Goal: Entertainment & Leisure: Consume media (video, audio)

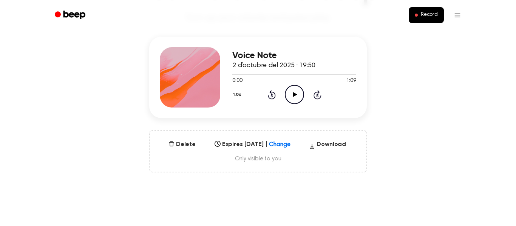
scroll to position [54, 0]
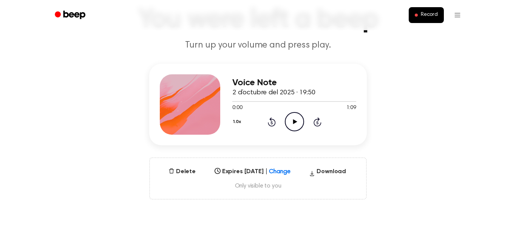
drag, startPoint x: 187, startPoint y: 122, endPoint x: 92, endPoint y: 140, distance: 96.1
click at [92, 140] on div "Voice Note 2 d’octubre del 2025 · 19:50 0:00 1:09 Your browser does not support…" at bounding box center [258, 132] width 498 height 136
click at [183, 106] on div at bounding box center [190, 104] width 60 height 60
click at [295, 123] on icon at bounding box center [295, 121] width 4 height 5
click at [295, 123] on icon at bounding box center [294, 121] width 3 height 5
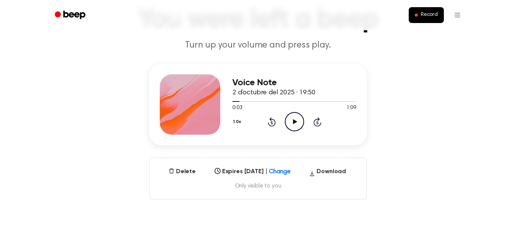
click at [272, 126] on icon at bounding box center [272, 121] width 8 height 9
click at [274, 124] on icon "Rewind 5 seconds" at bounding box center [271, 122] width 8 height 10
drag, startPoint x: 235, startPoint y: 100, endPoint x: 264, endPoint y: 100, distance: 28.3
click at [264, 100] on div at bounding box center [294, 101] width 124 height 6
drag, startPoint x: 230, startPoint y: 102, endPoint x: 242, endPoint y: 102, distance: 12.1
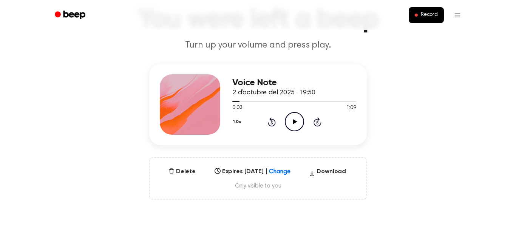
click at [230, 102] on div "Voice Note 2 d’octubre del 2025 · 19:50 0:03 1:09 Your browser does not support…" at bounding box center [258, 105] width 218 height 82
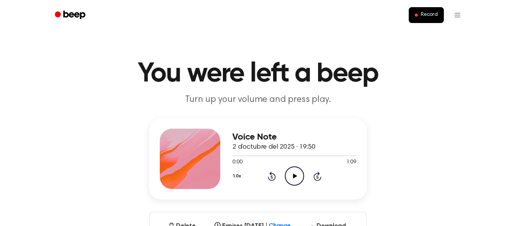
click at [295, 176] on icon "Play Audio" at bounding box center [294, 176] width 19 height 19
drag, startPoint x: 301, startPoint y: 177, endPoint x: 296, endPoint y: 174, distance: 6.1
click at [296, 174] on icon "Pause Audio" at bounding box center [294, 176] width 19 height 19
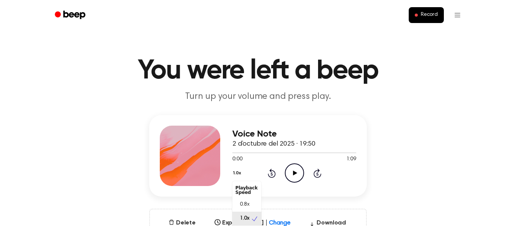
click at [238, 180] on div "1.0x Playback Speed 0.8x 1.0x 1.2x 1.5x 2.0x Rewind 5 seconds Play Audio Skip 5…" at bounding box center [294, 173] width 124 height 19
click at [248, 199] on span "0.8x" at bounding box center [244, 202] width 9 height 8
click at [295, 171] on icon "Play Audio" at bounding box center [294, 173] width 19 height 19
click at [239, 172] on button "0.8x" at bounding box center [238, 173] width 13 height 13
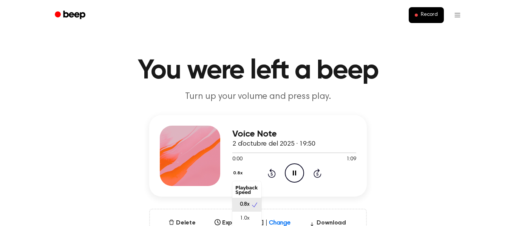
click at [249, 186] on div "Playback Speed" at bounding box center [246, 190] width 29 height 15
click at [246, 210] on div "1.0x" at bounding box center [246, 216] width 29 height 14
click at [316, 174] on icon "Skip 5 seconds" at bounding box center [317, 174] width 8 height 10
click at [275, 173] on icon at bounding box center [272, 173] width 8 height 9
click at [270, 175] on icon "Rewind 5 seconds" at bounding box center [271, 174] width 8 height 10
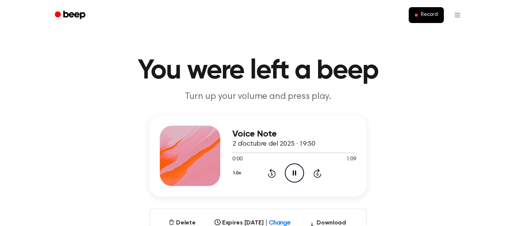
click at [315, 175] on icon "Skip 5 seconds" at bounding box center [317, 174] width 8 height 10
click at [296, 174] on icon at bounding box center [294, 173] width 3 height 5
click at [295, 172] on icon "Play Audio" at bounding box center [294, 173] width 19 height 19
click at [275, 172] on icon "Rewind 5 seconds" at bounding box center [271, 174] width 8 height 10
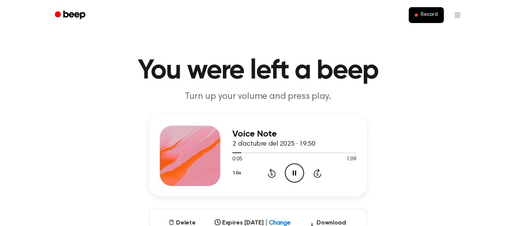
click at [295, 175] on icon "Pause Audio" at bounding box center [294, 173] width 19 height 19
click at [295, 175] on icon "Play Audio" at bounding box center [294, 173] width 19 height 19
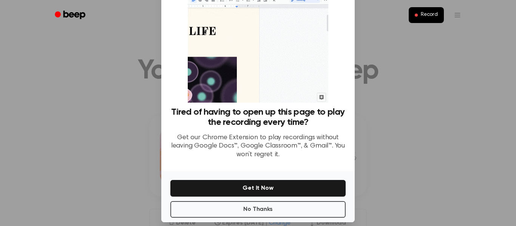
scroll to position [49, 0]
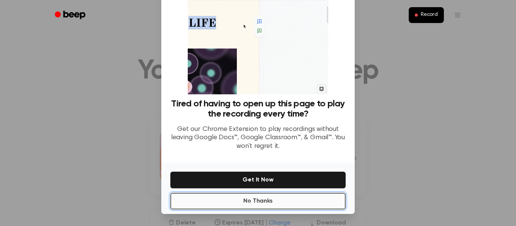
click at [292, 199] on button "No Thanks" at bounding box center [257, 201] width 175 height 17
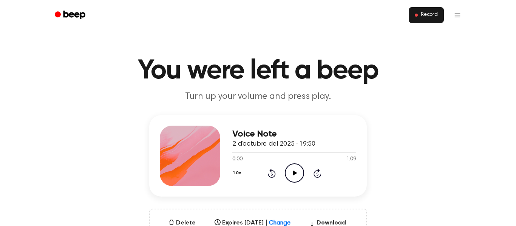
click at [424, 17] on span "Record" at bounding box center [429, 15] width 17 height 7
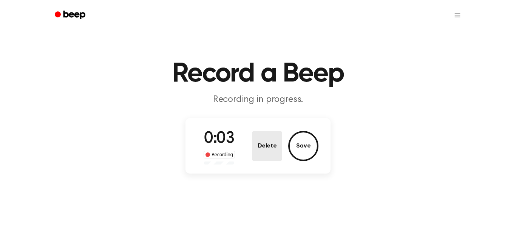
click at [272, 147] on button "Delete" at bounding box center [267, 146] width 30 height 30
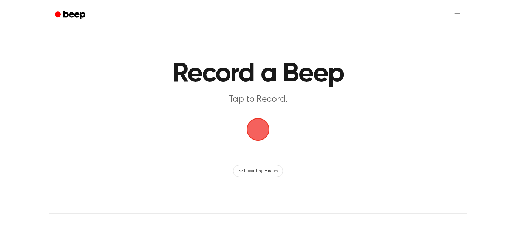
click at [262, 130] on span "button" at bounding box center [257, 129] width 21 height 21
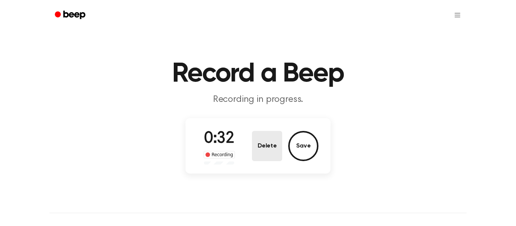
click at [271, 146] on button "Delete" at bounding box center [267, 146] width 30 height 30
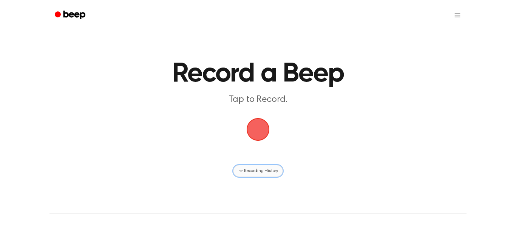
click at [271, 169] on span "Recording History" at bounding box center [261, 171] width 34 height 7
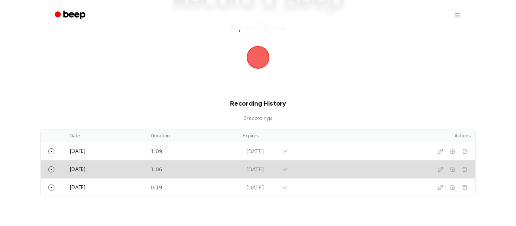
scroll to position [82, 0]
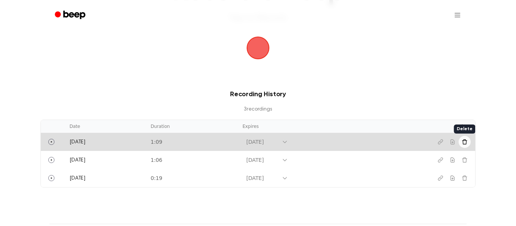
click at [465, 144] on icon "Delete recording" at bounding box center [464, 141] width 5 height 5
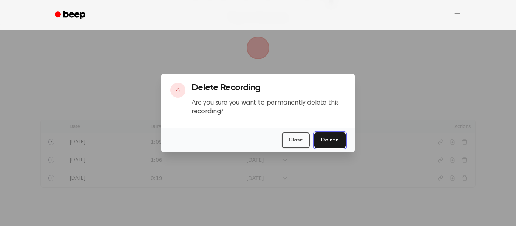
click at [338, 142] on button "Delete" at bounding box center [329, 140] width 31 height 15
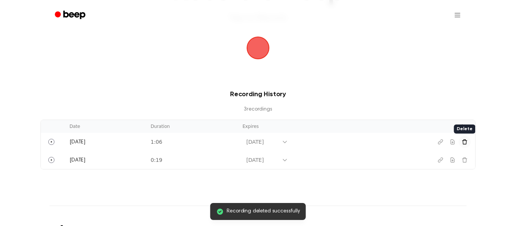
click at [466, 141] on icon "Delete recording" at bounding box center [465, 142] width 6 height 6
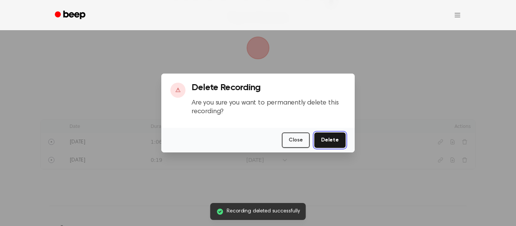
click at [342, 141] on button "Delete" at bounding box center [329, 140] width 31 height 15
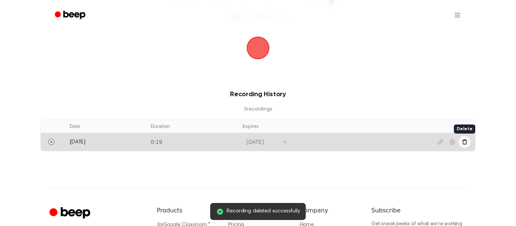
click at [461, 142] on button "Delete recording" at bounding box center [465, 142] width 12 height 12
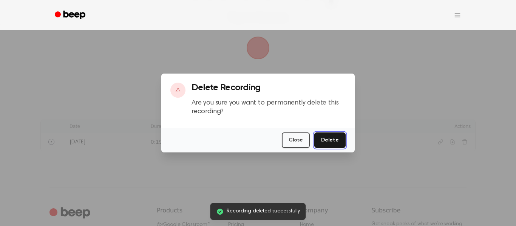
click at [338, 142] on button "Delete" at bounding box center [329, 140] width 31 height 15
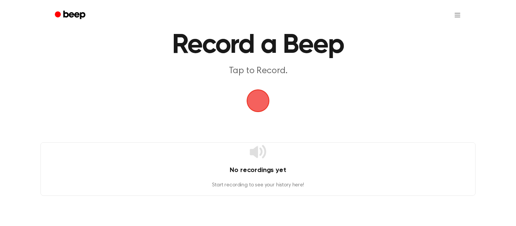
scroll to position [27, 0]
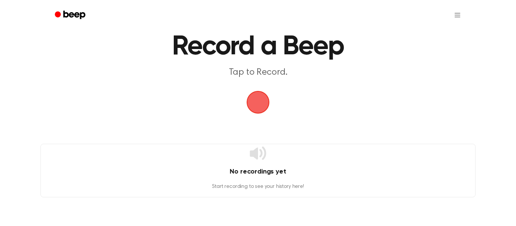
click at [258, 100] on span "button" at bounding box center [257, 102] width 21 height 21
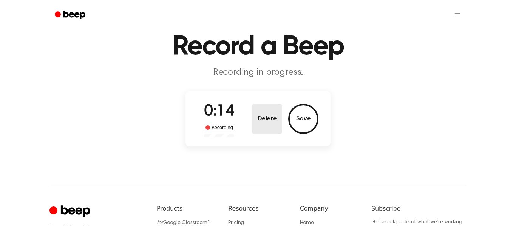
click at [270, 127] on button "Delete" at bounding box center [267, 119] width 30 height 30
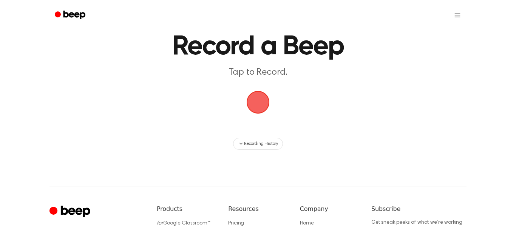
click at [262, 105] on span "button" at bounding box center [258, 102] width 23 height 23
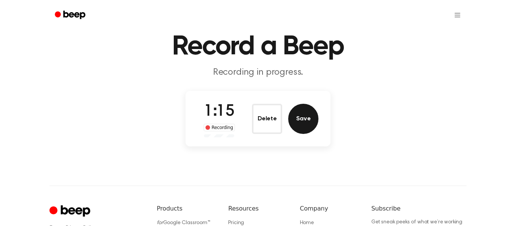
click at [301, 124] on button "Save" at bounding box center [303, 119] width 30 height 30
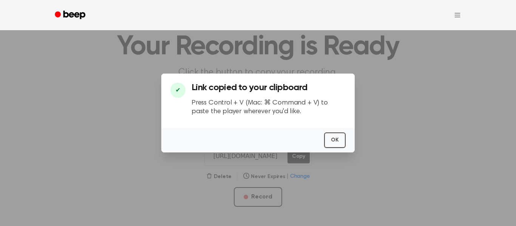
click at [264, 110] on p "Press Control + V (Mac: ⌘ Command + V) to paste the player wherever you'd like." at bounding box center [269, 107] width 154 height 17
click at [264, 111] on p "Press Control + V (Mac: ⌘ Command + V) to paste the player wherever you'd like." at bounding box center [269, 107] width 154 height 17
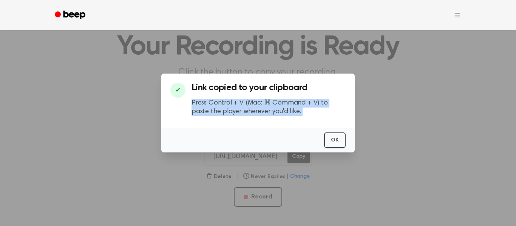
click at [264, 111] on p "Press Control + V (Mac: ⌘ Command + V) to paste the player wherever you'd like." at bounding box center [269, 107] width 154 height 17
click at [334, 141] on button "OK" at bounding box center [335, 140] width 22 height 15
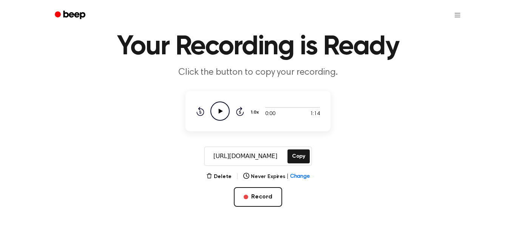
click at [267, 157] on input "https://beep.audio/GbI66pc" at bounding box center [245, 156] width 81 height 18
click at [300, 156] on button "Copy" at bounding box center [299, 157] width 22 height 14
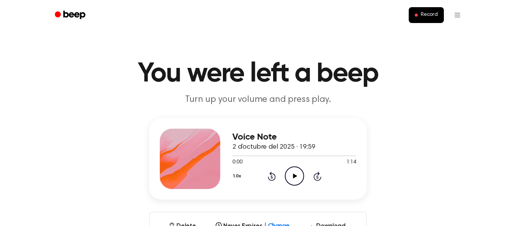
click at [292, 178] on icon "Play Audio" at bounding box center [294, 176] width 19 height 19
click at [298, 175] on icon "Pause Audio" at bounding box center [294, 176] width 19 height 19
click at [188, 162] on div at bounding box center [190, 159] width 60 height 60
click at [297, 186] on circle at bounding box center [294, 176] width 19 height 19
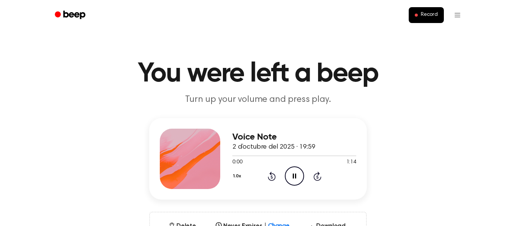
click at [444, 202] on div "Voice Note 2 d’octubre del 2025 · 19:59 0:00 1:14 Your browser does not support…" at bounding box center [258, 186] width 498 height 136
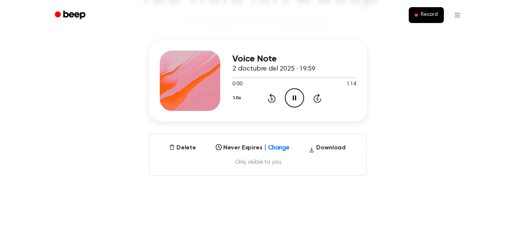
scroll to position [79, 0]
click at [279, 169] on div "Delete Never Expires | Change Select... Download Only visible to you" at bounding box center [258, 154] width 218 height 42
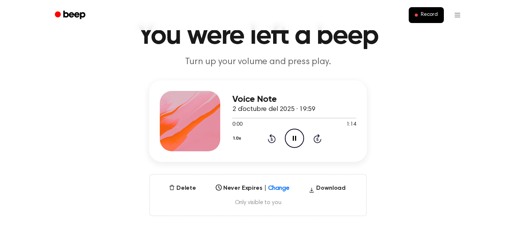
scroll to position [0, 0]
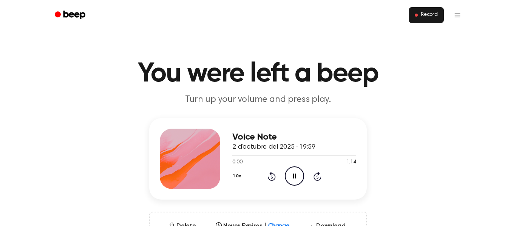
click at [429, 14] on span "Record" at bounding box center [429, 15] width 17 height 7
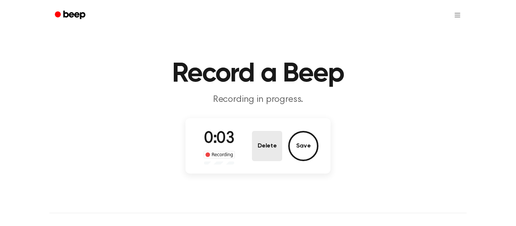
click at [274, 154] on button "Delete" at bounding box center [267, 146] width 30 height 30
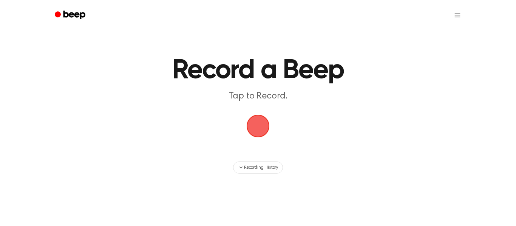
scroll to position [5, 0]
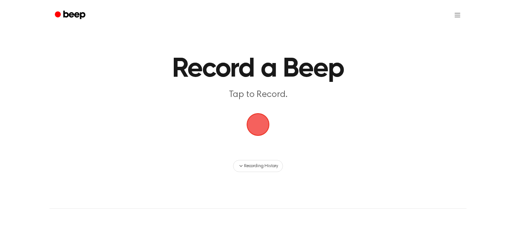
click at [61, 19] on icon "Beep" at bounding box center [71, 14] width 32 height 11
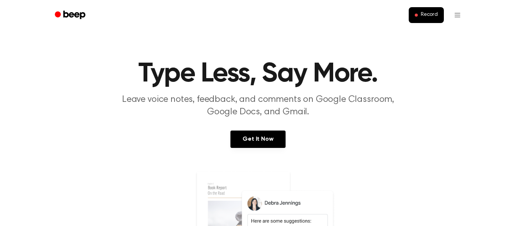
click at [65, 20] on icon "Beep" at bounding box center [71, 14] width 32 height 11
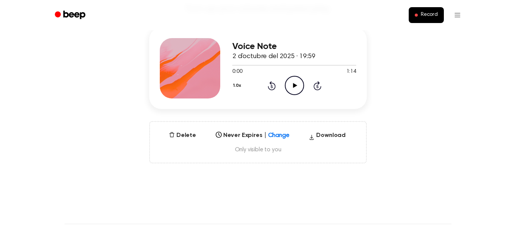
scroll to position [91, 0]
click at [343, 134] on button "Download" at bounding box center [327, 137] width 43 height 12
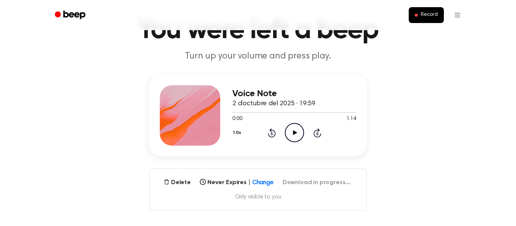
scroll to position [44, 0]
click at [297, 137] on icon "Play Audio" at bounding box center [294, 132] width 19 height 19
click at [301, 136] on icon "Pause Audio" at bounding box center [294, 132] width 19 height 19
click at [303, 145] on div "Voice Note 2 d’octubre del 2025 · 19:59 0:00 1:14 Your browser does not support…" at bounding box center [294, 115] width 124 height 60
click at [304, 130] on div "1.0x Rewind 5 seconds Play Audio Skip 5 seconds" at bounding box center [294, 132] width 124 height 19
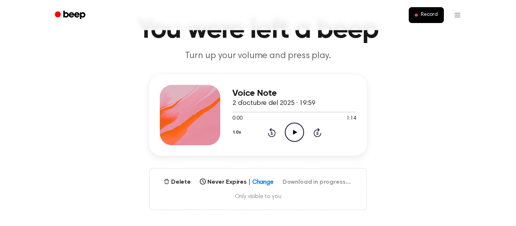
click at [298, 132] on icon "Play Audio" at bounding box center [294, 132] width 19 height 19
click at [300, 130] on icon "Pause Audio" at bounding box center [294, 132] width 19 height 19
click at [299, 135] on icon "Play Audio" at bounding box center [294, 132] width 19 height 19
click at [300, 135] on icon "Pause Audio" at bounding box center [294, 132] width 19 height 19
click at [297, 135] on icon "Play Audio" at bounding box center [294, 132] width 19 height 19
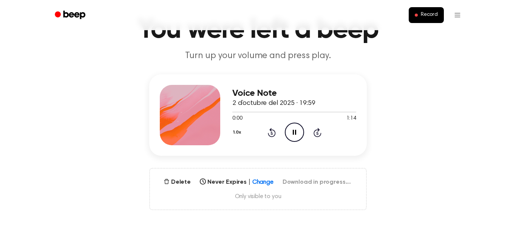
click at [295, 131] on icon at bounding box center [294, 132] width 3 height 5
click at [301, 135] on icon "Play Audio" at bounding box center [294, 132] width 19 height 19
click at [298, 135] on icon "Pause Audio" at bounding box center [294, 132] width 19 height 19
click at [298, 135] on icon "Play Audio" at bounding box center [294, 132] width 19 height 19
click at [300, 133] on icon "Pause Audio" at bounding box center [294, 132] width 19 height 19
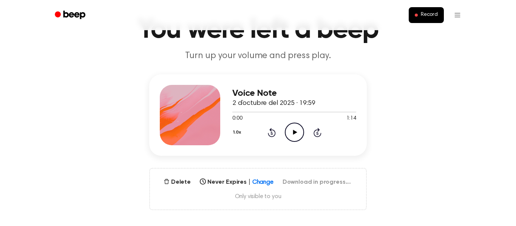
click at [255, 110] on div at bounding box center [294, 112] width 124 height 6
click at [292, 131] on icon "Play Audio" at bounding box center [294, 132] width 19 height 19
click at [268, 111] on div at bounding box center [294, 112] width 124 height 6
drag, startPoint x: 229, startPoint y: 111, endPoint x: 257, endPoint y: 116, distance: 28.8
click at [257, 116] on div "0:00 1:14 Your browser does not support the [object Object] element." at bounding box center [294, 116] width 124 height 14
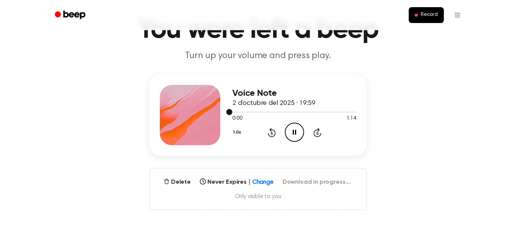
click at [257, 110] on div at bounding box center [294, 112] width 124 height 6
click at [293, 132] on icon at bounding box center [294, 132] width 3 height 5
click at [294, 131] on icon at bounding box center [295, 132] width 4 height 5
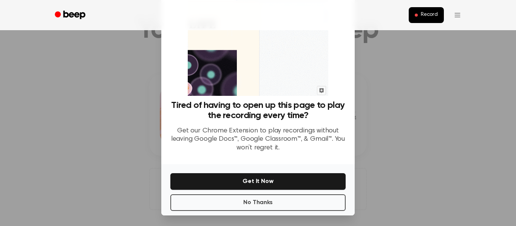
scroll to position [49, 0]
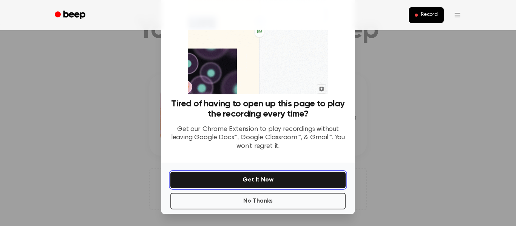
click at [295, 173] on button "Get It Now" at bounding box center [257, 180] width 175 height 17
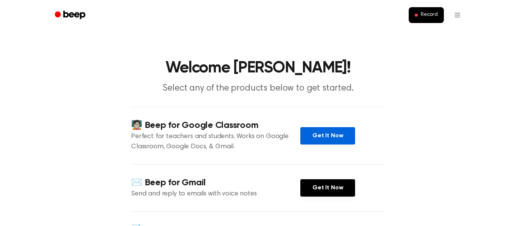
click at [318, 139] on link "Get It Now" at bounding box center [327, 135] width 55 height 17
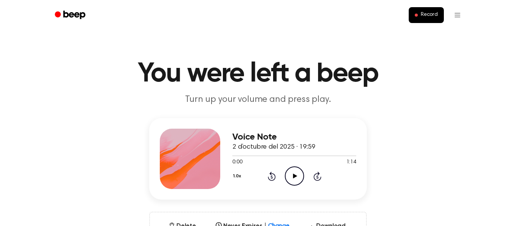
click at [294, 177] on icon at bounding box center [295, 176] width 4 height 5
click at [294, 177] on icon "Pause Audio" at bounding box center [294, 176] width 19 height 19
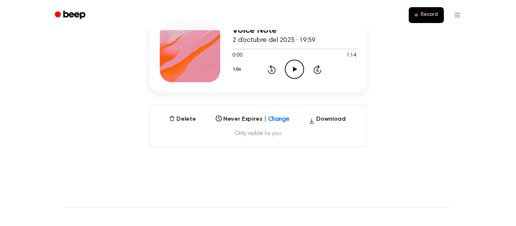
scroll to position [109, 0]
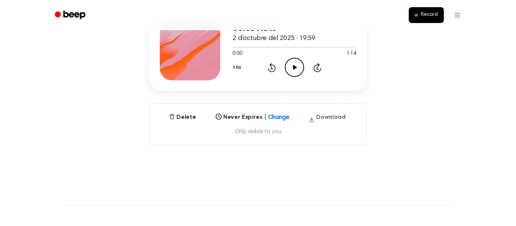
click at [314, 118] on icon "button" at bounding box center [312, 119] width 6 height 11
click at [306, 184] on main "You were left a beep Turn up your volume and press play. Voice Note 2 d’octubre…" at bounding box center [258, 133] width 516 height 485
click at [443, 178] on main "You were left a beep Turn up your volume and press play. Voice Note 2 d’octubre…" at bounding box center [258, 133] width 516 height 485
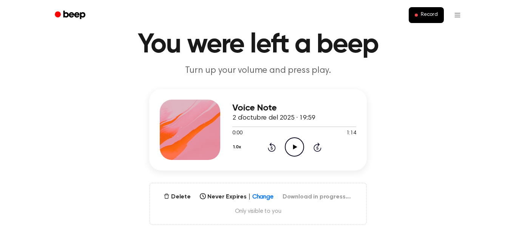
scroll to position [0, 0]
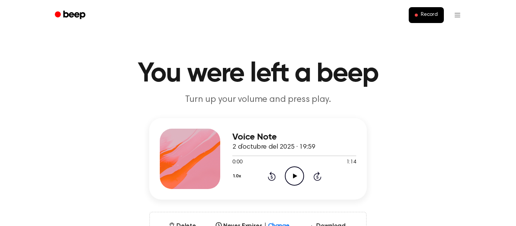
click at [297, 177] on icon "Play Audio" at bounding box center [294, 176] width 19 height 19
click at [37, 28] on header "Record" at bounding box center [258, 15] width 516 height 30
click at [286, 171] on icon "Pause Audio" at bounding box center [294, 176] width 19 height 19
click at [297, 178] on icon "Play Audio" at bounding box center [294, 176] width 19 height 19
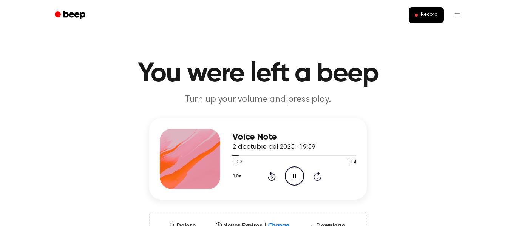
click at [319, 180] on icon at bounding box center [318, 176] width 8 height 9
click at [317, 176] on icon at bounding box center [318, 176] width 8 height 9
click at [297, 176] on icon "Pause Audio" at bounding box center [294, 176] width 19 height 19
click at [297, 176] on icon "Play Audio" at bounding box center [294, 176] width 19 height 19
drag, startPoint x: 244, startPoint y: 157, endPoint x: 229, endPoint y: 156, distance: 15.6
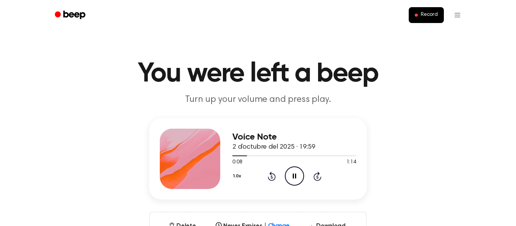
click at [229, 156] on div "Voice Note 2 d’octubre del 2025 · 19:59 0:08 1:14 Your browser does not support…" at bounding box center [258, 159] width 218 height 82
click at [234, 158] on div at bounding box center [294, 156] width 124 height 6
click at [241, 156] on span at bounding box center [244, 156] width 6 height 6
click at [271, 176] on icon "Rewind 5 seconds" at bounding box center [271, 177] width 8 height 10
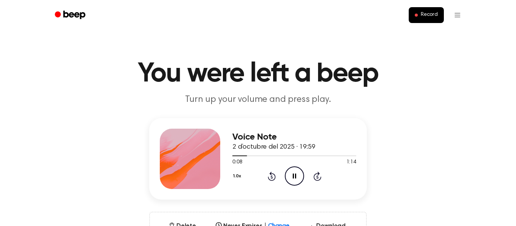
click at [271, 176] on icon "Rewind 5 seconds" at bounding box center [271, 177] width 8 height 10
click at [295, 178] on icon "Play Audio" at bounding box center [294, 176] width 19 height 19
click at [296, 178] on icon at bounding box center [294, 176] width 3 height 5
click at [296, 174] on icon "Play Audio" at bounding box center [294, 176] width 19 height 19
click at [298, 156] on div at bounding box center [294, 156] width 124 height 1
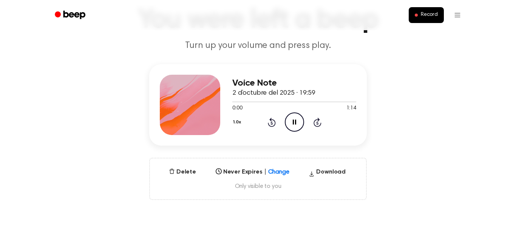
scroll to position [54, 0]
click at [296, 122] on icon "Pause Audio" at bounding box center [294, 121] width 19 height 19
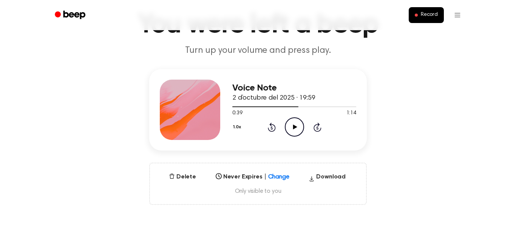
scroll to position [46, 0]
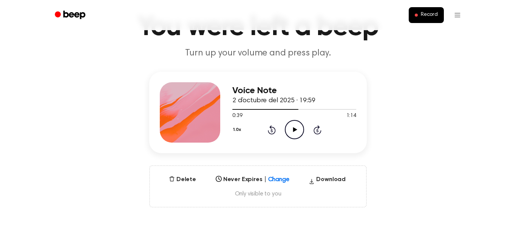
click at [296, 130] on icon at bounding box center [295, 129] width 4 height 5
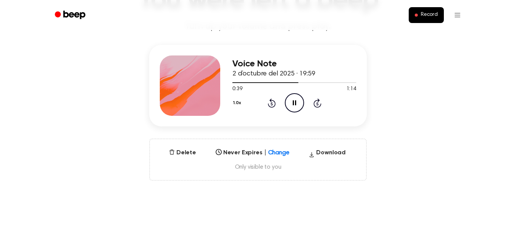
scroll to position [82, 0]
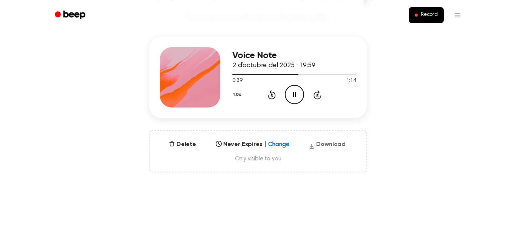
click at [334, 141] on button "Download" at bounding box center [327, 146] width 43 height 12
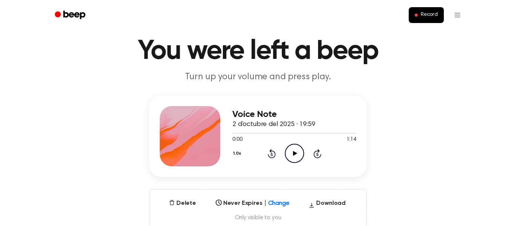
scroll to position [54, 0]
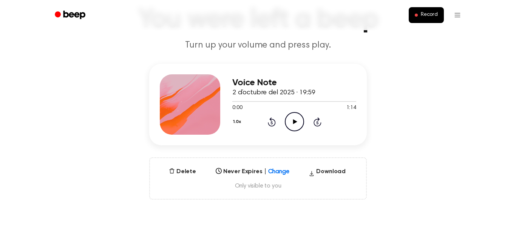
click at [290, 122] on icon "Play Audio" at bounding box center [294, 121] width 19 height 19
click at [300, 122] on icon "Pause Audio" at bounding box center [294, 121] width 19 height 19
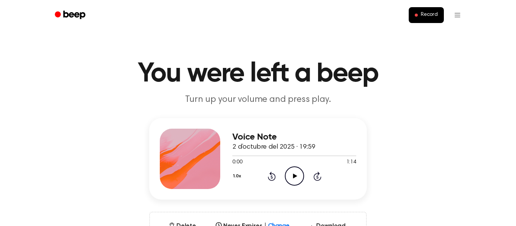
click at [107, 62] on h1 "You were left a beep" at bounding box center [258, 73] width 387 height 27
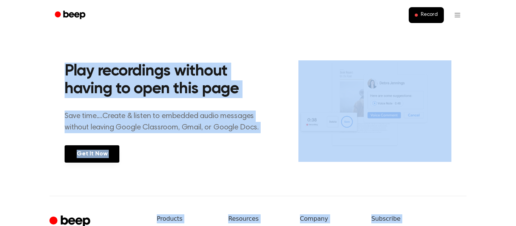
scroll to position [402, 0]
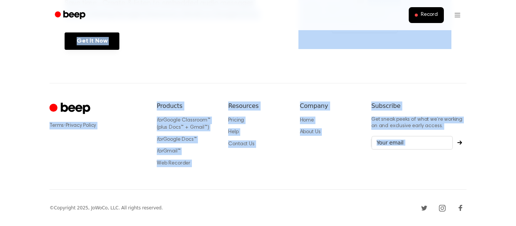
drag, startPoint x: 138, startPoint y: 72, endPoint x: 443, endPoint y: 158, distance: 316.9
click at [448, 121] on p "Get sneak peeks of what we’re working on and exclusive early access." at bounding box center [418, 123] width 95 height 13
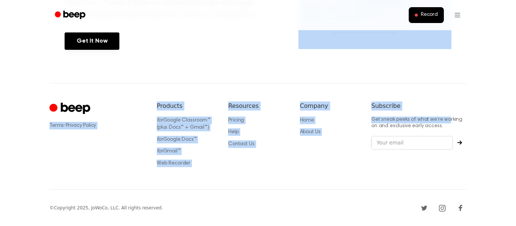
drag, startPoint x: 449, startPoint y: 121, endPoint x: 356, endPoint y: 64, distance: 108.9
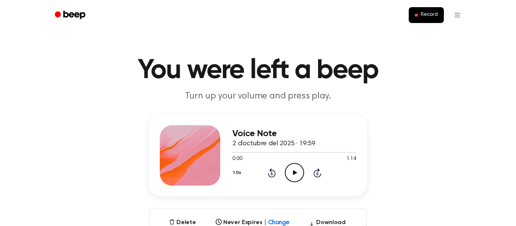
scroll to position [0, 0]
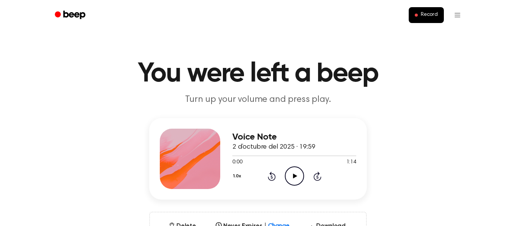
click at [232, 15] on ul "Record" at bounding box center [282, 15] width 368 height 18
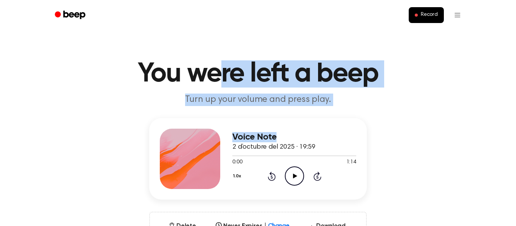
drag, startPoint x: 218, startPoint y: 69, endPoint x: 379, endPoint y: 113, distance: 166.0
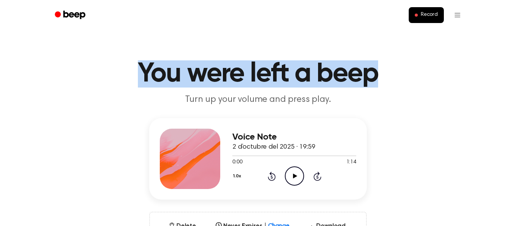
drag, startPoint x: 131, startPoint y: 71, endPoint x: 377, endPoint y: 73, distance: 246.0
click at [377, 73] on h1 "You were left a beep" at bounding box center [258, 73] width 387 height 27
click at [420, 65] on h1 "You were left a beep" at bounding box center [258, 73] width 387 height 27
drag, startPoint x: 133, startPoint y: 70, endPoint x: 470, endPoint y: 87, distance: 337.5
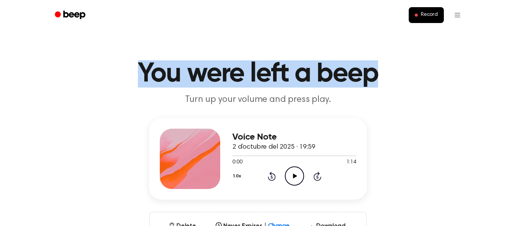
click at [470, 87] on header "You were left a beep Turn up your volume and press play." at bounding box center [258, 83] width 498 height 46
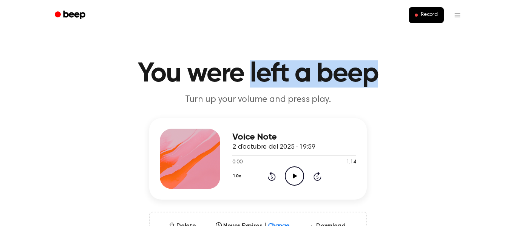
drag, startPoint x: 249, startPoint y: 69, endPoint x: 403, endPoint y: 64, distance: 153.8
click at [403, 64] on h1 "You were left a beep" at bounding box center [258, 73] width 387 height 27
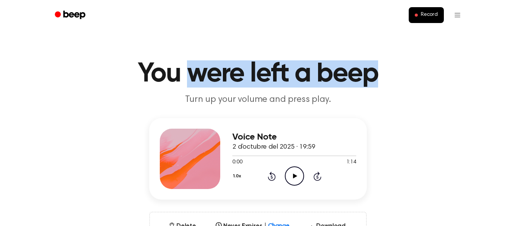
drag, startPoint x: 187, startPoint y: 78, endPoint x: 400, endPoint y: 80, distance: 212.3
click at [400, 80] on h1 "You were left a beep" at bounding box center [258, 73] width 387 height 27
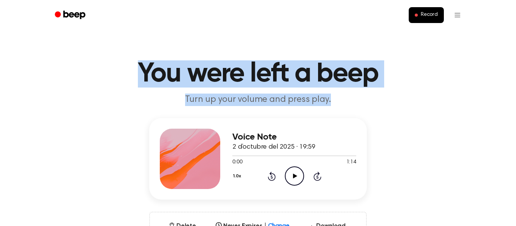
drag, startPoint x: 137, startPoint y: 74, endPoint x: 435, endPoint y: 95, distance: 298.8
click at [435, 95] on header "You were left a beep Turn up your volume and press play." at bounding box center [258, 83] width 498 height 46
click at [182, 76] on h1 "You were left a beep" at bounding box center [258, 73] width 387 height 27
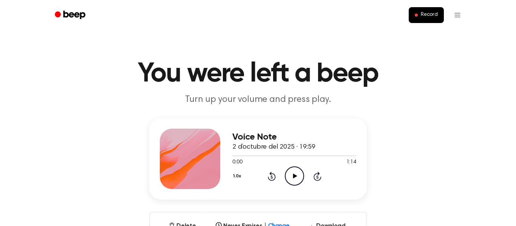
click at [182, 76] on h1 "You were left a beep" at bounding box center [258, 73] width 387 height 27
drag, startPoint x: 183, startPoint y: 76, endPoint x: 215, endPoint y: 75, distance: 31.7
click at [215, 75] on h1 "You were left a beep" at bounding box center [258, 73] width 387 height 27
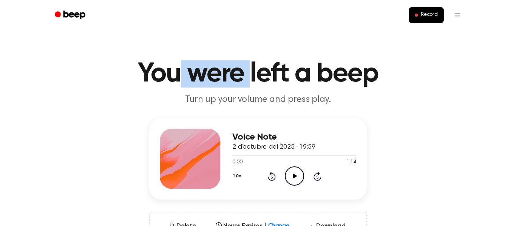
drag, startPoint x: 182, startPoint y: 79, endPoint x: 253, endPoint y: 82, distance: 71.1
click at [253, 82] on h1 "You were left a beep" at bounding box center [258, 73] width 387 height 27
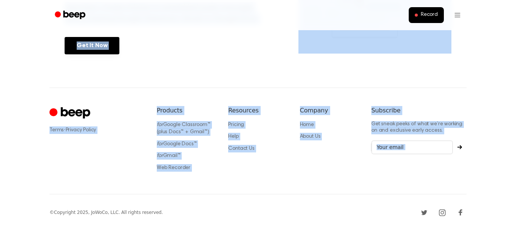
scroll to position [402, 0]
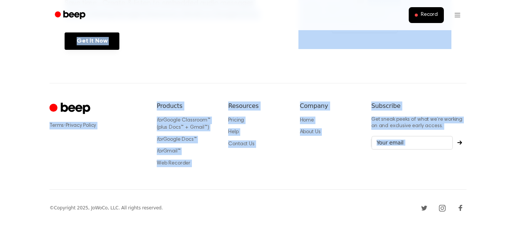
drag, startPoint x: 319, startPoint y: 77, endPoint x: 366, endPoint y: 171, distance: 104.8
click at [314, 112] on div "Company Home About Us" at bounding box center [329, 137] width 59 height 70
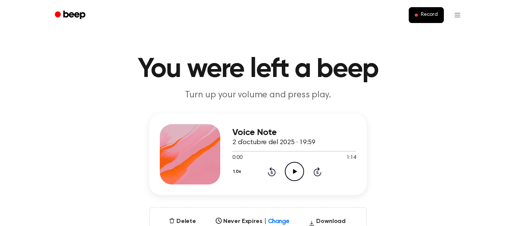
scroll to position [0, 0]
